Goal: Task Accomplishment & Management: Complete application form

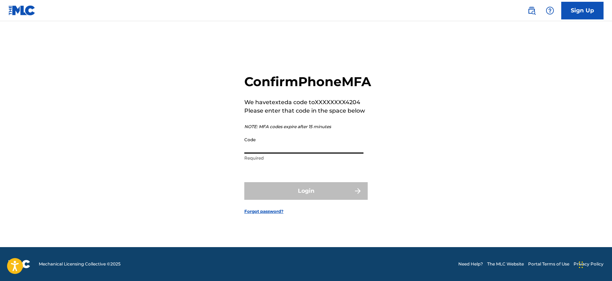
click at [294, 153] on input "Code" at bounding box center [303, 143] width 119 height 20
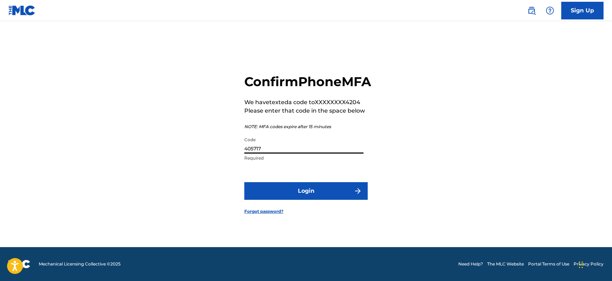
type input "405717"
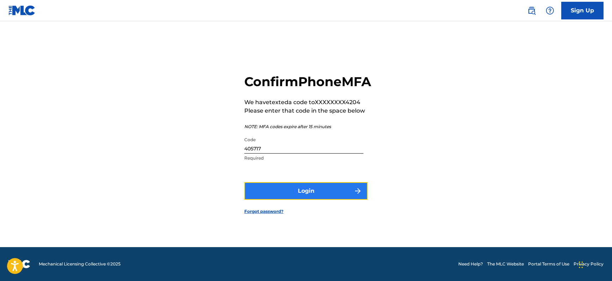
click at [346, 199] on button "Login" at bounding box center [305, 191] width 123 height 18
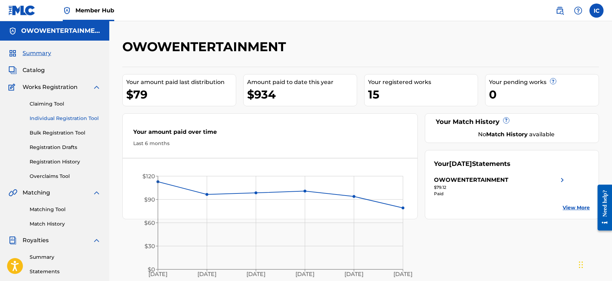
click at [60, 118] on link "Individual Registration Tool" at bounding box center [65, 118] width 71 height 7
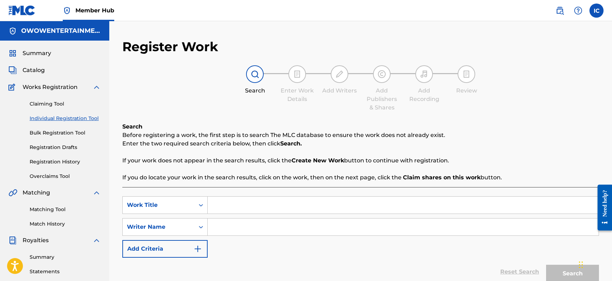
click at [256, 204] on input "Search Form" at bounding box center [403, 204] width 391 height 17
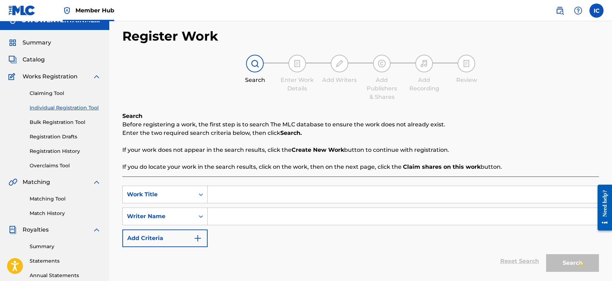
scroll to position [19, 0]
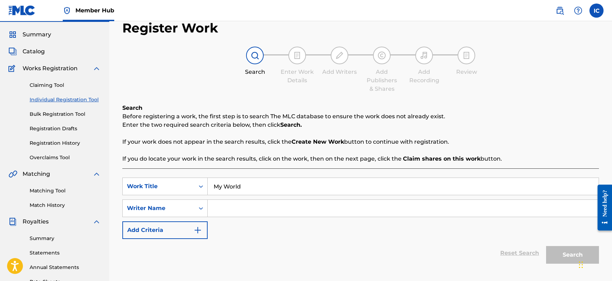
type input "My World"
click at [265, 204] on input "Search Form" at bounding box center [403, 207] width 391 height 17
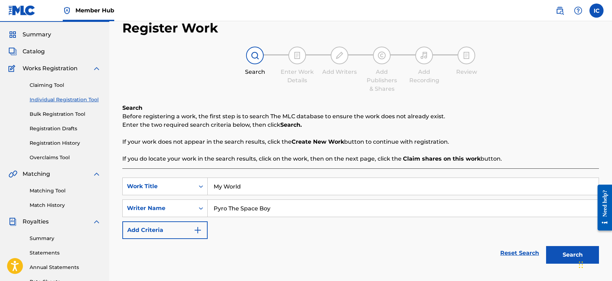
type input "Pyro The Space Boy"
click at [546, 246] on button "Search" at bounding box center [572, 255] width 53 height 18
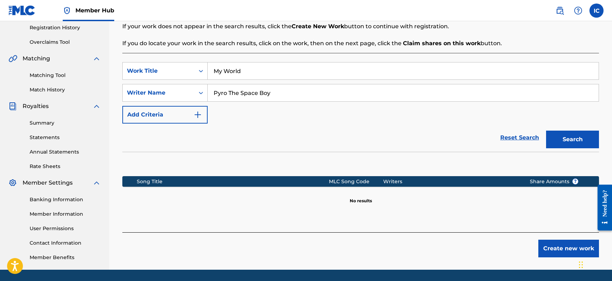
scroll to position [156, 0]
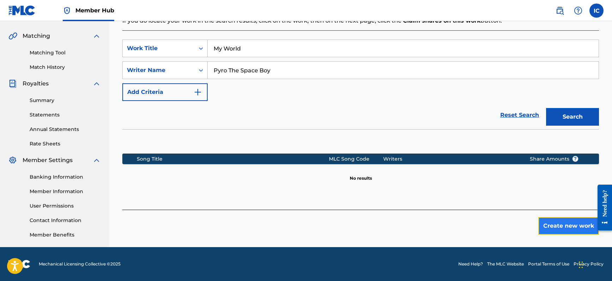
click at [561, 224] on button "Create new work" at bounding box center [568, 226] width 61 height 18
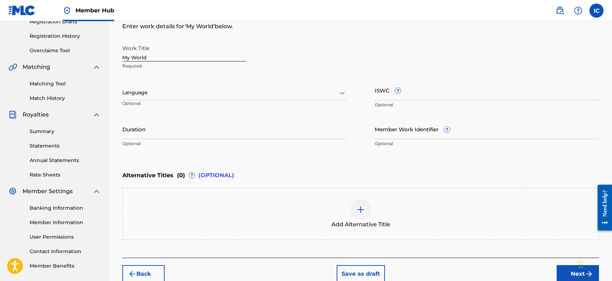
scroll to position [85, 0]
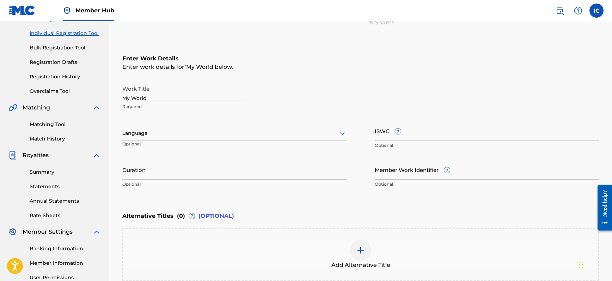
click at [155, 95] on input "My World" at bounding box center [184, 92] width 124 height 20
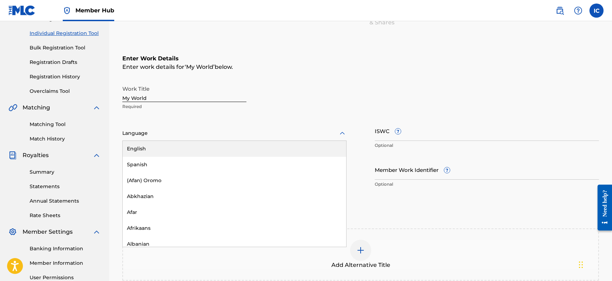
click at [164, 134] on div at bounding box center [234, 133] width 224 height 9
click at [165, 142] on div "English" at bounding box center [234, 149] width 223 height 16
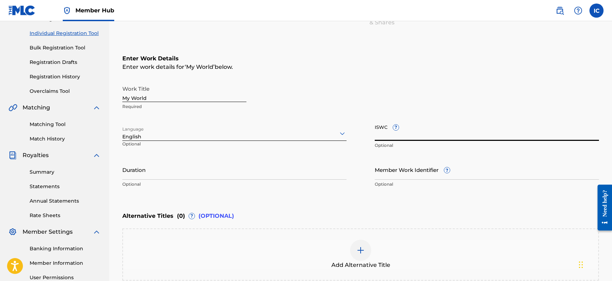
click at [423, 135] on input "ISWC ?" at bounding box center [487, 131] width 224 height 20
paste input "199737670638"
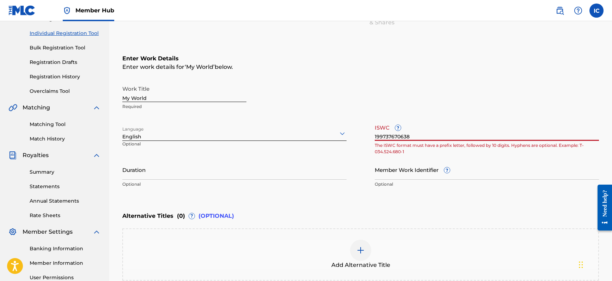
type input "199737670638"
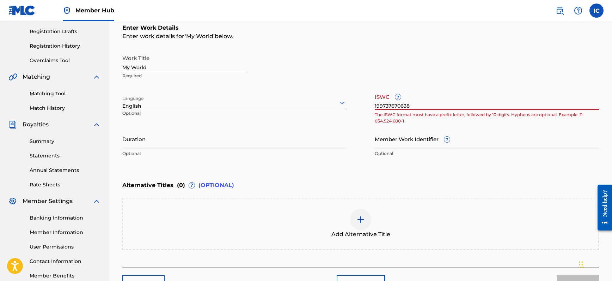
scroll to position [77, 0]
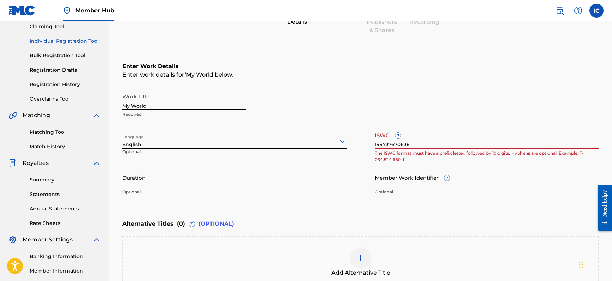
drag, startPoint x: 414, startPoint y: 142, endPoint x: 361, endPoint y: 141, distance: 53.2
click at [361, 141] on div "Work Title My World Required Language English Optional ISWC ? 199737670638 The …" at bounding box center [360, 144] width 476 height 109
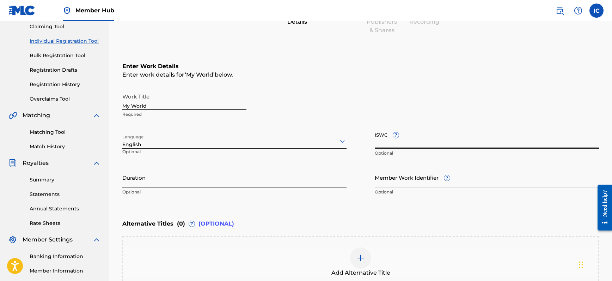
click at [167, 187] on input "Duration" at bounding box center [234, 177] width 224 height 20
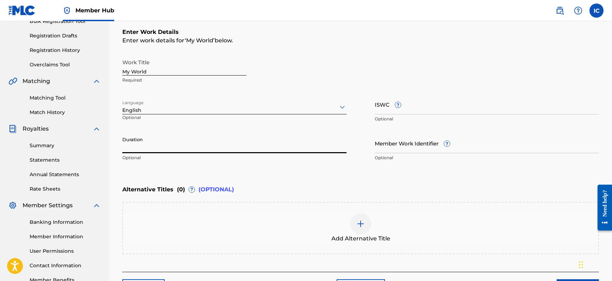
scroll to position [141, 0]
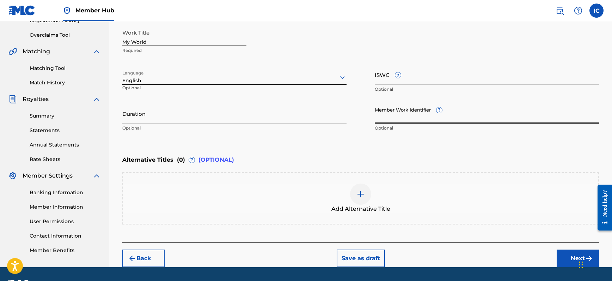
click at [393, 117] on input "Member Work Identifier ?" at bounding box center [487, 113] width 224 height 20
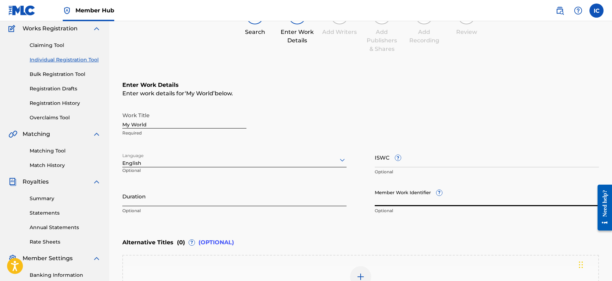
scroll to position [66, 0]
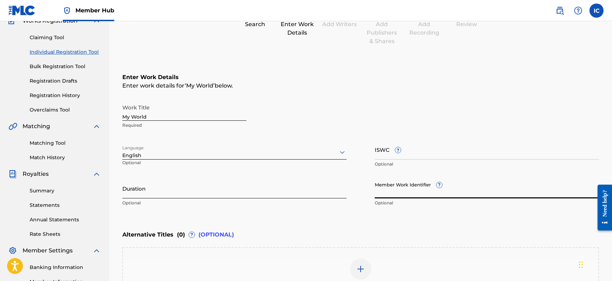
click at [201, 189] on input "Duration" at bounding box center [234, 188] width 224 height 20
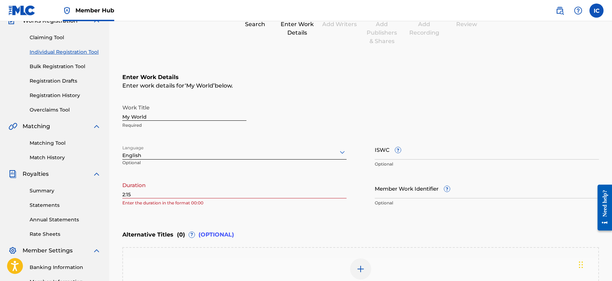
click at [236, 219] on div "Enter Work Details Enter work details for ‘ My World ’ below. Work Title My Wor…" at bounding box center [360, 141] width 476 height 171
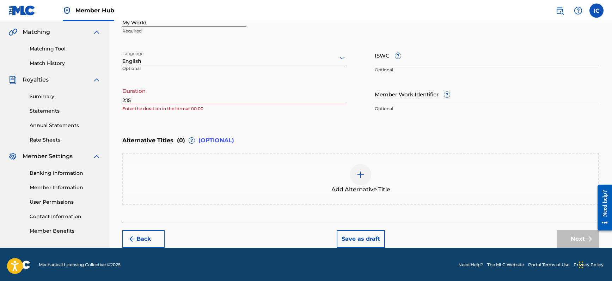
scroll to position [161, 0]
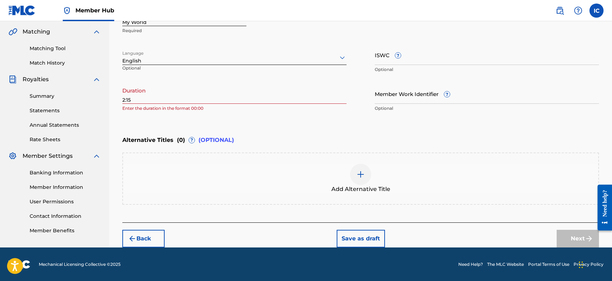
click at [123, 99] on input "2:15" at bounding box center [234, 94] width 224 height 20
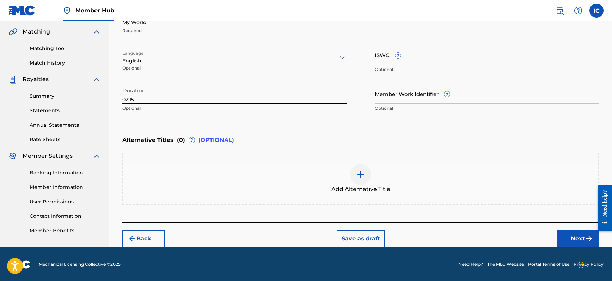
click at [148, 98] on input "02:15" at bounding box center [234, 94] width 224 height 20
type input "02:15"
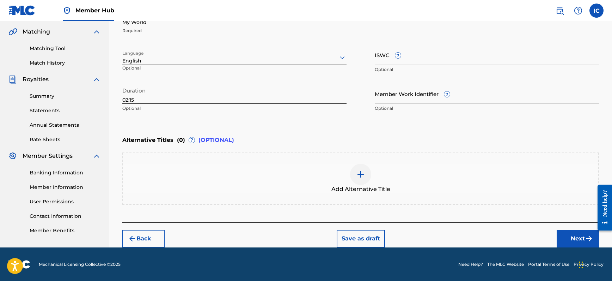
click at [287, 112] on div "Duration 02:15 Optional" at bounding box center [234, 100] width 224 height 32
click at [573, 232] on button "Next" at bounding box center [577, 238] width 42 height 18
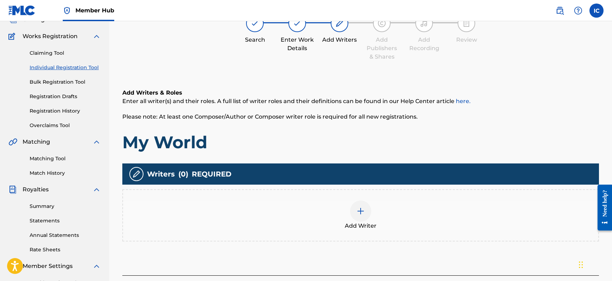
scroll to position [84, 0]
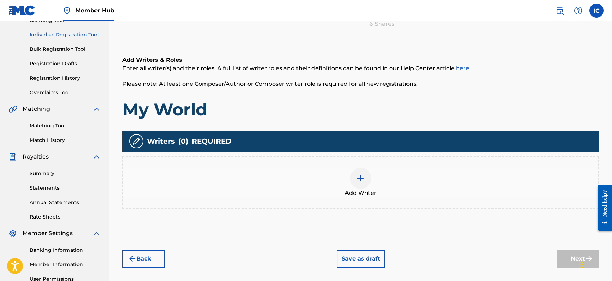
click at [363, 179] on img at bounding box center [360, 178] width 8 height 8
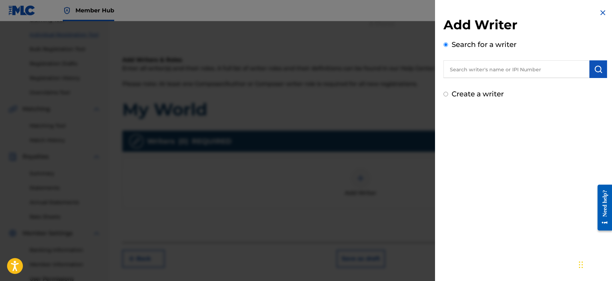
click at [494, 62] on input "text" at bounding box center [516, 69] width 146 height 18
type input "P"
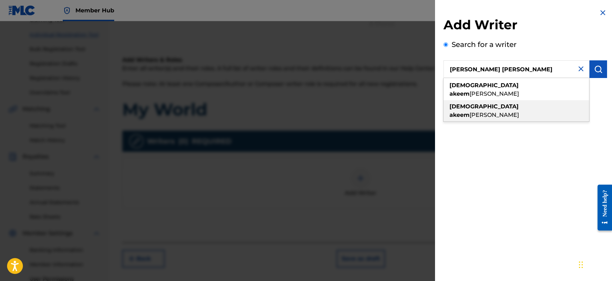
click at [501, 111] on span "[PERSON_NAME]" at bounding box center [493, 114] width 49 height 7
type input "[PERSON_NAME] [PERSON_NAME]"
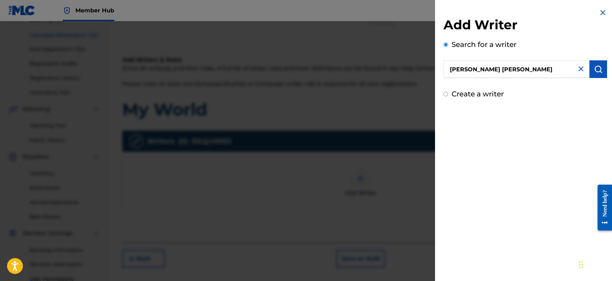
click at [537, 70] on input "[PERSON_NAME] [PERSON_NAME]" at bounding box center [516, 69] width 146 height 18
click at [535, 116] on div "Add Writer Search for a writer [PERSON_NAME] [PERSON_NAME] Create a writer" at bounding box center [525, 140] width 180 height 281
click at [543, 122] on div "Add Writer Search for a writer [PERSON_NAME] [PERSON_NAME] Create a writer" at bounding box center [525, 140] width 180 height 281
click at [571, 96] on div "Create a writer" at bounding box center [525, 93] width 164 height 11
click at [597, 71] on img "submit" at bounding box center [598, 69] width 8 height 8
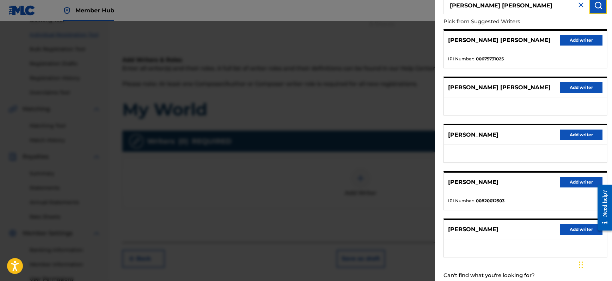
scroll to position [23, 0]
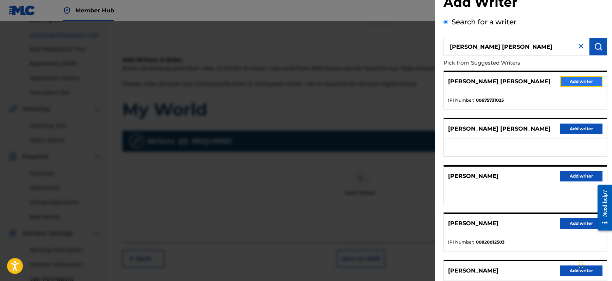
click at [577, 81] on button "Add writer" at bounding box center [581, 81] width 42 height 11
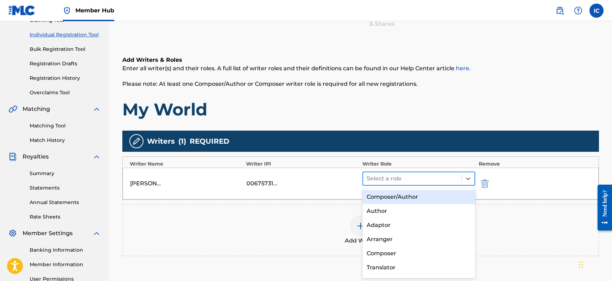
click at [426, 179] on div at bounding box center [411, 178] width 91 height 10
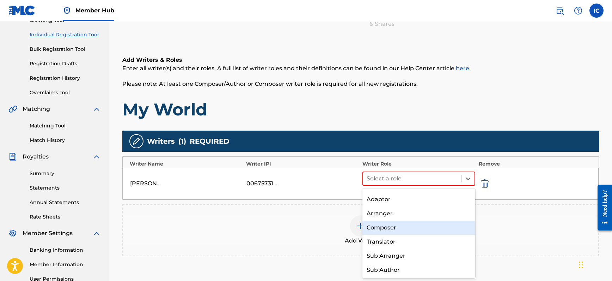
scroll to position [0, 0]
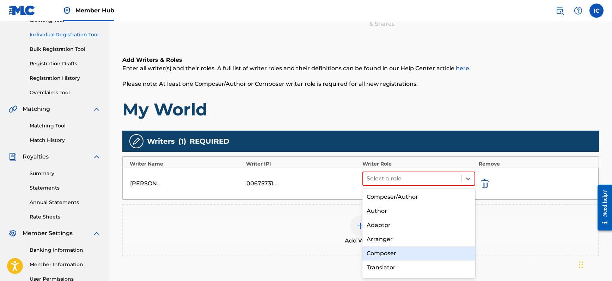
click at [417, 251] on div "Composer" at bounding box center [418, 253] width 113 height 14
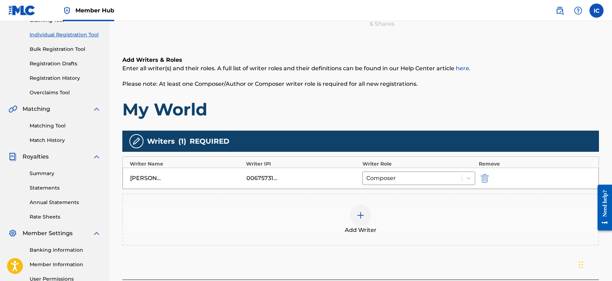
click at [358, 212] on img at bounding box center [360, 215] width 8 height 8
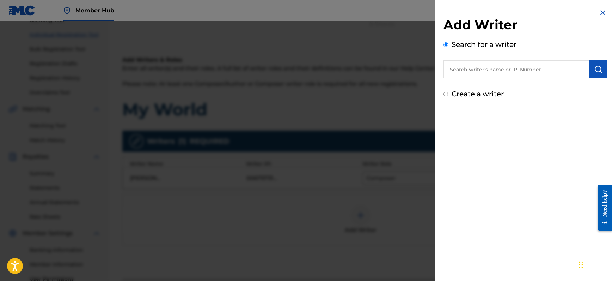
click at [482, 69] on input "text" at bounding box center [516, 69] width 146 height 18
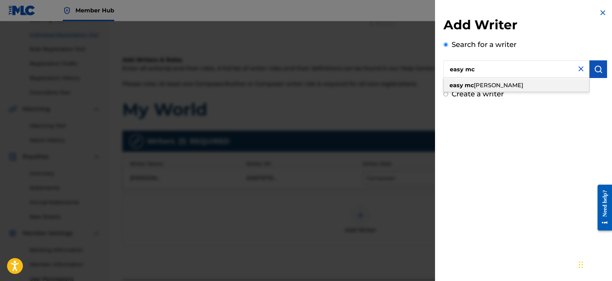
click at [493, 83] on div "easy mc [PERSON_NAME]" at bounding box center [516, 85] width 146 height 13
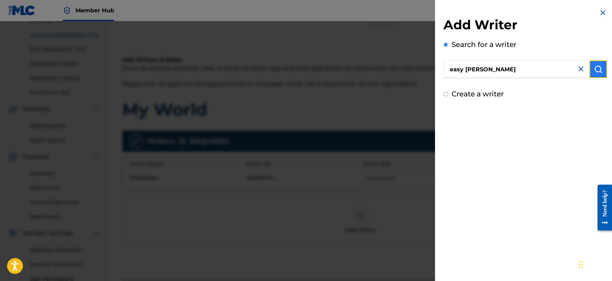
click at [596, 68] on img "submit" at bounding box center [598, 69] width 8 height 8
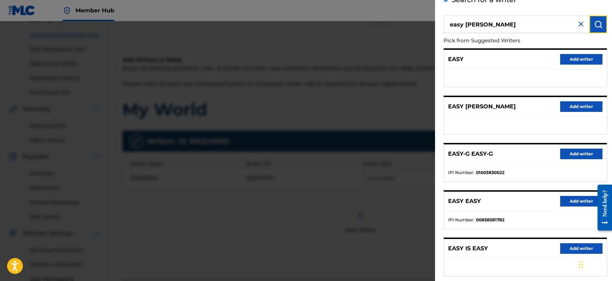
scroll to position [44, 0]
click at [512, 27] on input "easy [PERSON_NAME]" at bounding box center [516, 25] width 146 height 18
drag, startPoint x: 511, startPoint y: 26, endPoint x: 416, endPoint y: 23, distance: 94.5
click at [416, 23] on div "Add Writer Search for a writer easy [PERSON_NAME] easy [PERSON_NAME] Pick from …" at bounding box center [306, 150] width 612 height 259
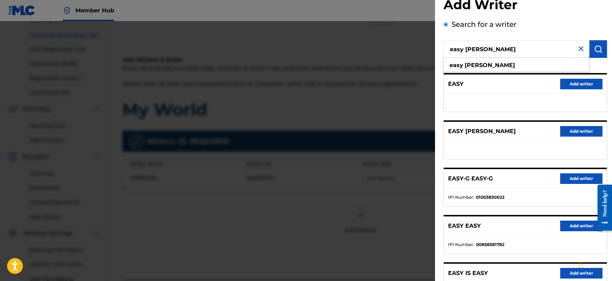
scroll to position [35, 0]
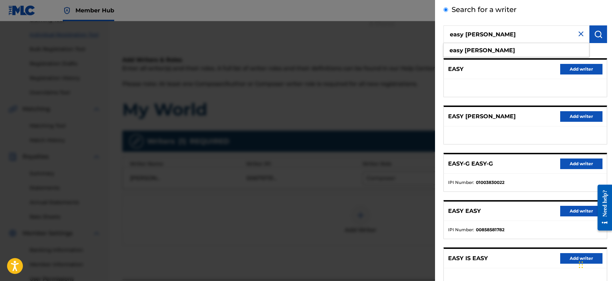
paste input "[PERSON_NAME]"
type input "[PERSON_NAME]"
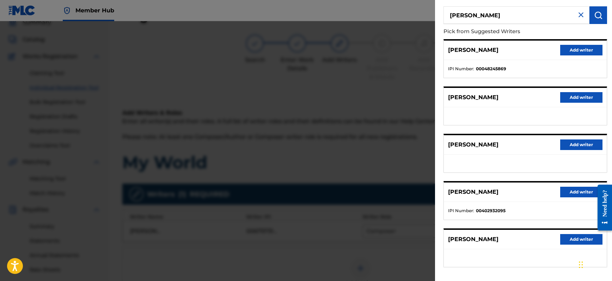
scroll to position [54, 0]
click at [572, 192] on button "Add writer" at bounding box center [581, 191] width 42 height 11
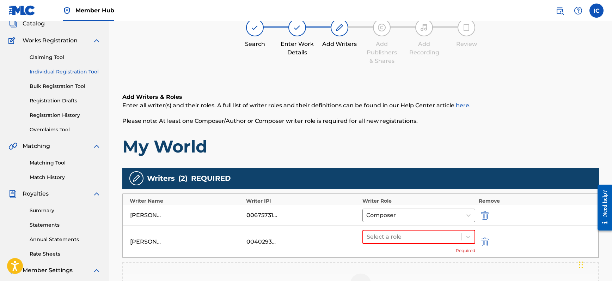
scroll to position [55, 0]
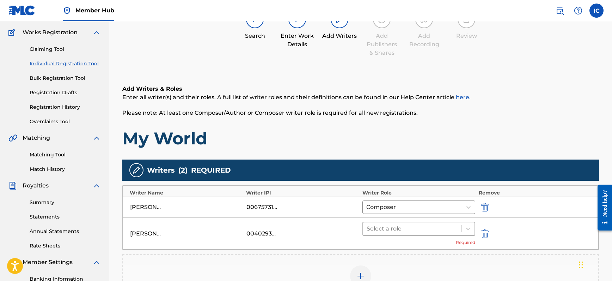
click at [416, 233] on div at bounding box center [411, 228] width 91 height 10
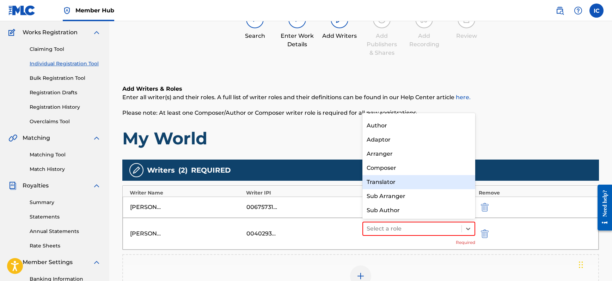
scroll to position [0, 0]
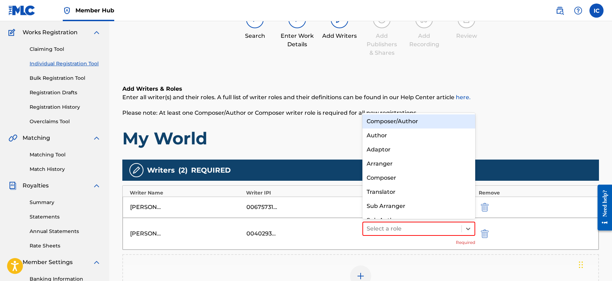
click at [413, 122] on div "Composer/Author" at bounding box center [418, 121] width 113 height 14
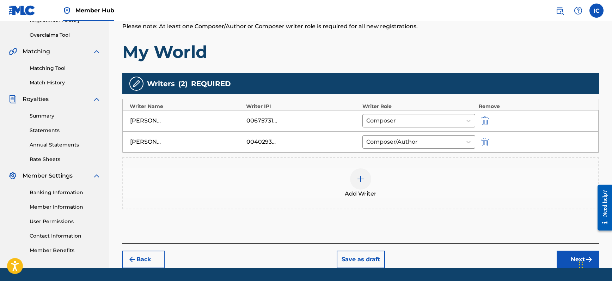
scroll to position [162, 0]
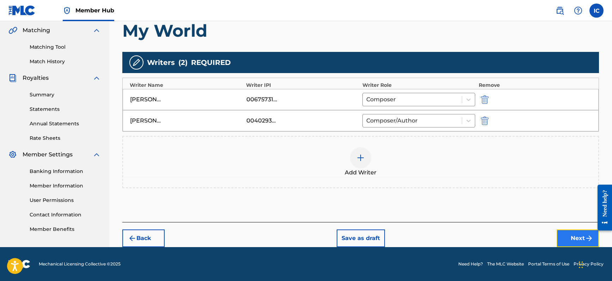
click at [574, 238] on button "Next" at bounding box center [577, 238] width 42 height 18
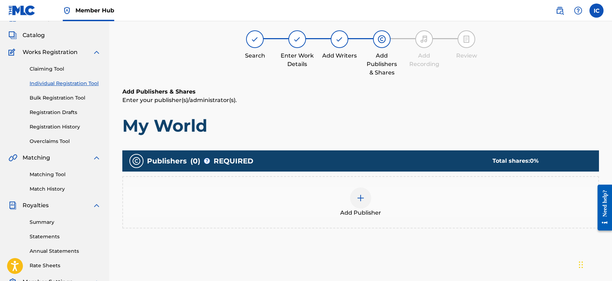
scroll to position [32, 0]
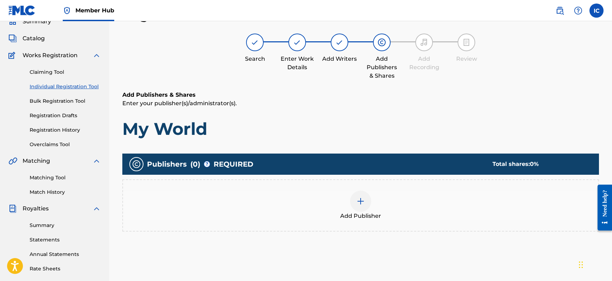
click at [369, 203] on div at bounding box center [360, 200] width 21 height 21
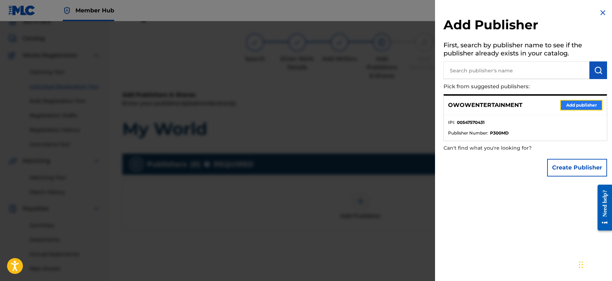
click at [573, 105] on button "Add publisher" at bounding box center [581, 105] width 42 height 11
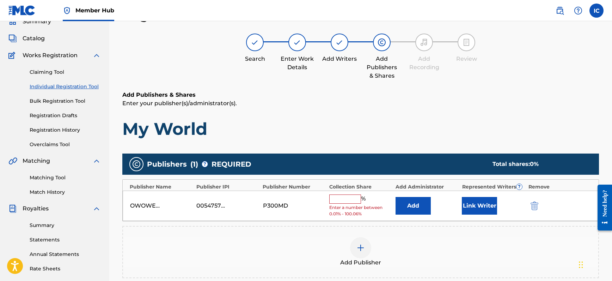
click at [358, 246] on img at bounding box center [360, 247] width 8 height 8
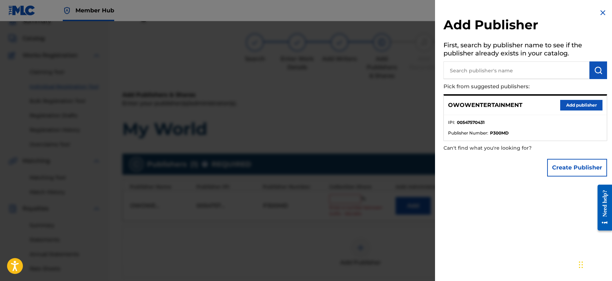
click at [492, 72] on input "text" at bounding box center [516, 70] width 146 height 18
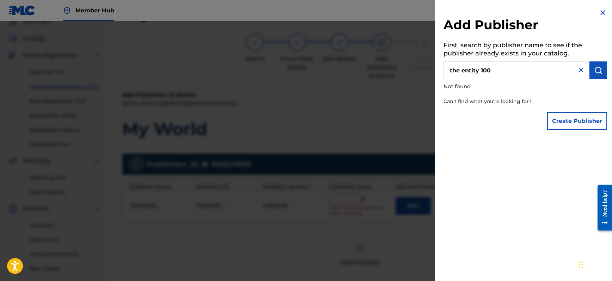
drag, startPoint x: 468, startPoint y: 71, endPoint x: 390, endPoint y: 63, distance: 78.0
click at [390, 63] on div "Add Publisher First, search by publisher name to see if the publisher already e…" at bounding box center [306, 150] width 612 height 259
type input "The Entity 100"
drag, startPoint x: 512, startPoint y: 73, endPoint x: 435, endPoint y: 66, distance: 78.2
click at [435, 66] on div "Add Publisher First, search by publisher name to see if the publisher already e…" at bounding box center [525, 71] width 180 height 142
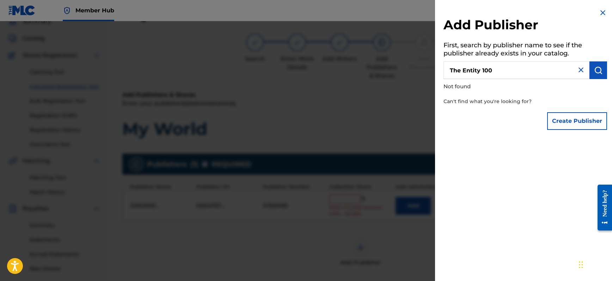
click at [517, 75] on input "The Entity 100" at bounding box center [516, 70] width 146 height 18
click at [506, 72] on input "The Entity 100" at bounding box center [516, 70] width 146 height 18
click at [509, 74] on input "The Entity 100" at bounding box center [516, 70] width 146 height 18
click at [451, 69] on input "The Entity 100" at bounding box center [516, 70] width 146 height 18
click at [498, 73] on input "The Entity 100" at bounding box center [516, 70] width 146 height 18
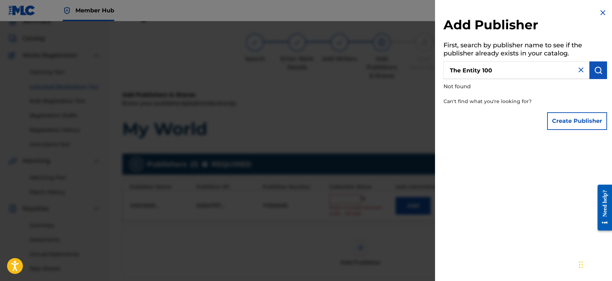
drag, startPoint x: 469, startPoint y: 67, endPoint x: 434, endPoint y: 66, distance: 35.3
click at [435, 66] on div "Add Publisher First, search by publisher name to see if the publisher already e…" at bounding box center [525, 71] width 180 height 142
click at [555, 118] on button "Create Publisher" at bounding box center [577, 121] width 60 height 18
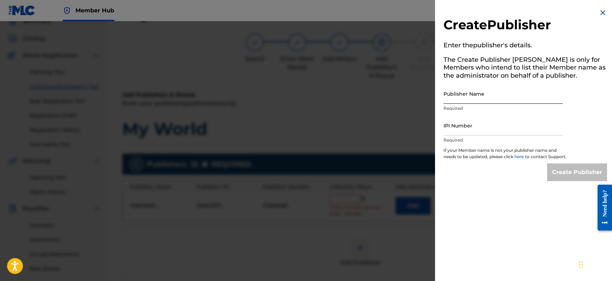
click at [481, 101] on input "Publisher Name" at bounding box center [502, 94] width 119 height 20
type input "The Entity 100"
click at [485, 130] on input "IPI Number" at bounding box center [502, 125] width 119 height 20
paste input "861732331"
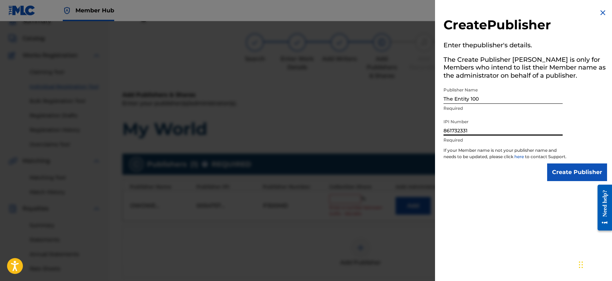
type input "861732331"
click at [558, 176] on input "Create Publisher" at bounding box center [577, 172] width 60 height 18
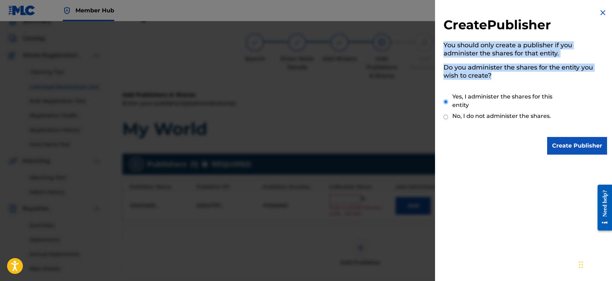
drag, startPoint x: 496, startPoint y: 77, endPoint x: 441, endPoint y: 42, distance: 65.5
click at [441, 42] on div "Create Publisher You should only create a publisher if you administer the share…" at bounding box center [525, 81] width 180 height 163
copy div "You should only create a publisher if you administer the shares for that entity…"
click at [600, 12] on img at bounding box center [602, 12] width 8 height 8
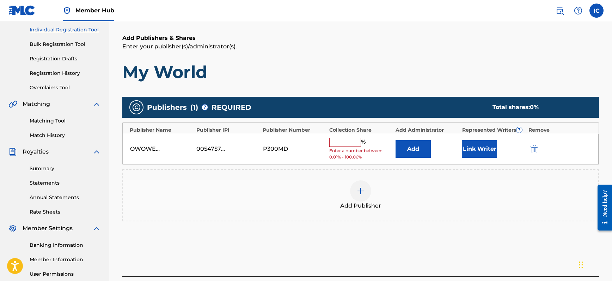
scroll to position [91, 0]
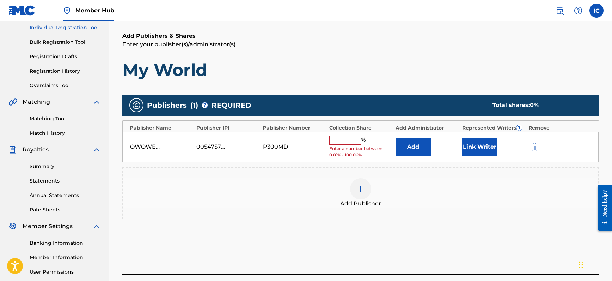
click at [361, 192] on img at bounding box center [360, 188] width 8 height 8
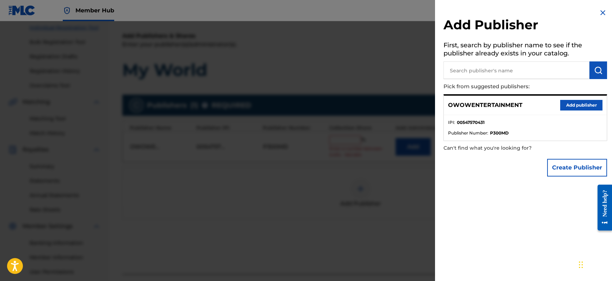
click at [477, 70] on input "text" at bounding box center [516, 70] width 146 height 18
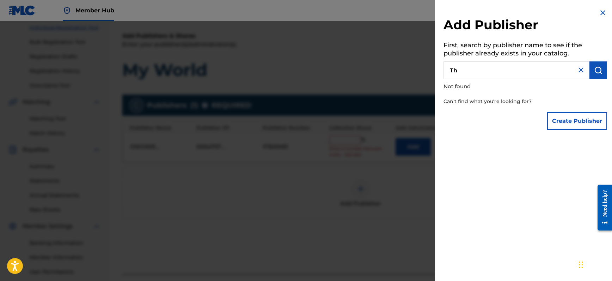
type input "T"
type input "E"
type input "f"
type input "B"
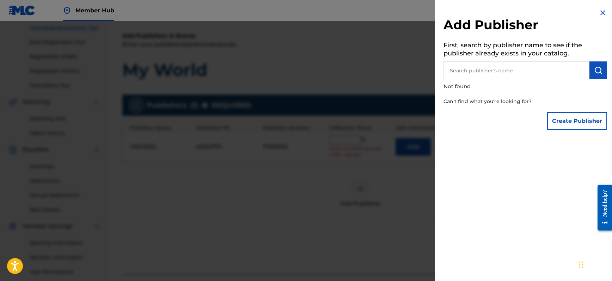
click at [501, 67] on input "text" at bounding box center [516, 70] width 146 height 18
type input "The Entity 100"
click at [601, 16] on img at bounding box center [602, 12] width 8 height 8
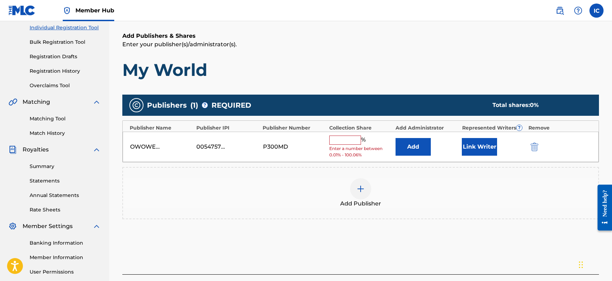
click at [346, 138] on input "text" at bounding box center [345, 139] width 32 height 9
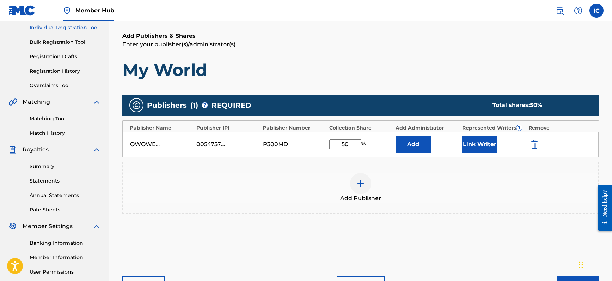
type input "50"
click at [361, 234] on div "Publishers ( 1 ) ? REQUIRED Total shares: 50 % Publisher Name Publisher IPI Pub…" at bounding box center [360, 164] width 476 height 147
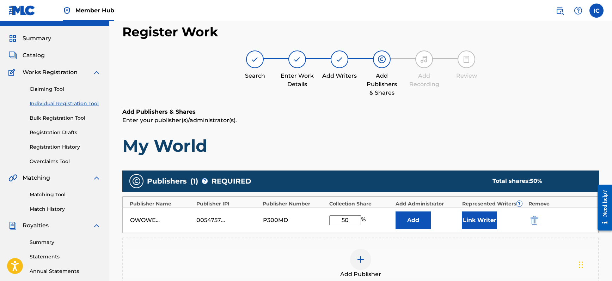
scroll to position [156, 0]
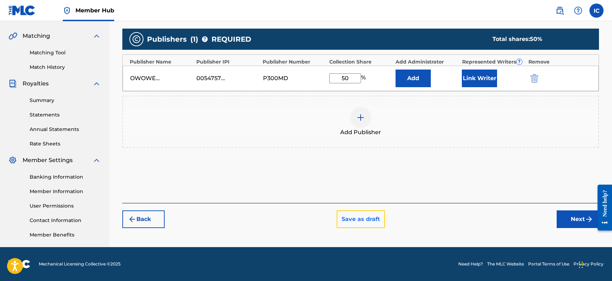
click at [368, 217] on button "Save as draft" at bounding box center [361, 219] width 48 height 18
